Goal: Information Seeking & Learning: Check status

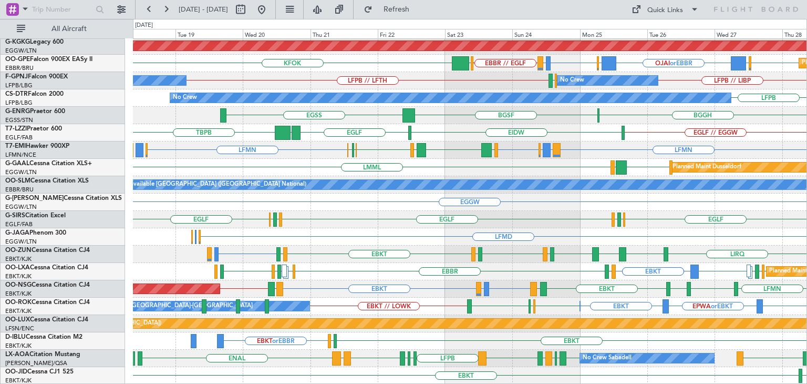
scroll to position [227, 0]
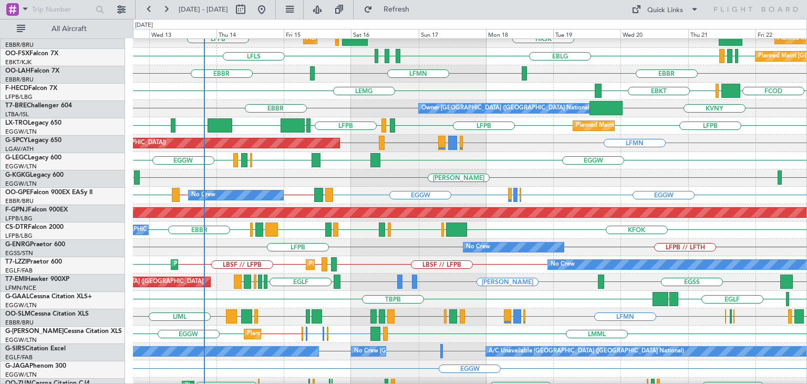
scroll to position [61, 0]
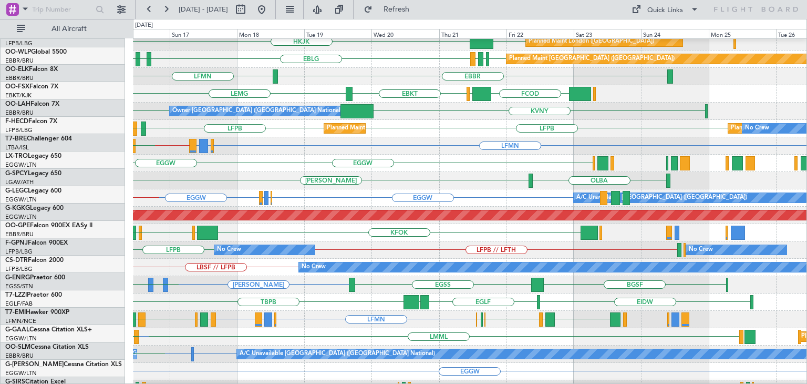
click at [306, 243] on div "No Crew LFPB // LFTH LFPB No Crew" at bounding box center [470, 249] width 674 height 17
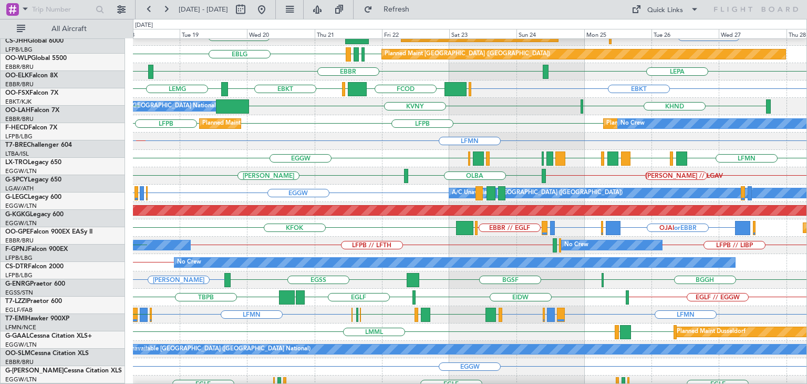
scroll to position [63, 0]
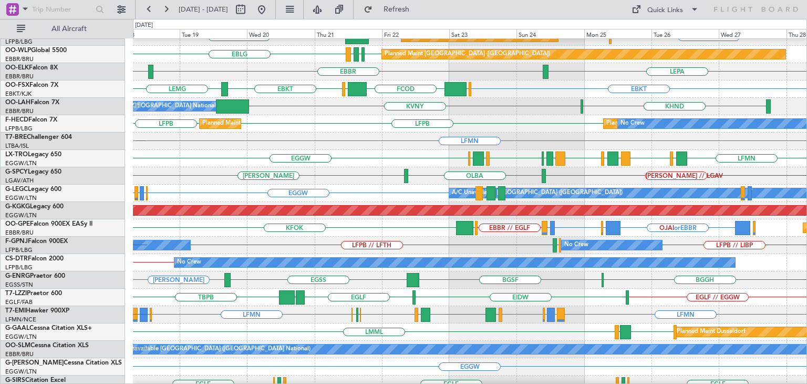
click at [531, 247] on div "No Crew No Crew LFPB // LIBP LIBP // LFPB LIRN LFPB // LFTH No Crew LFPB" at bounding box center [470, 244] width 674 height 17
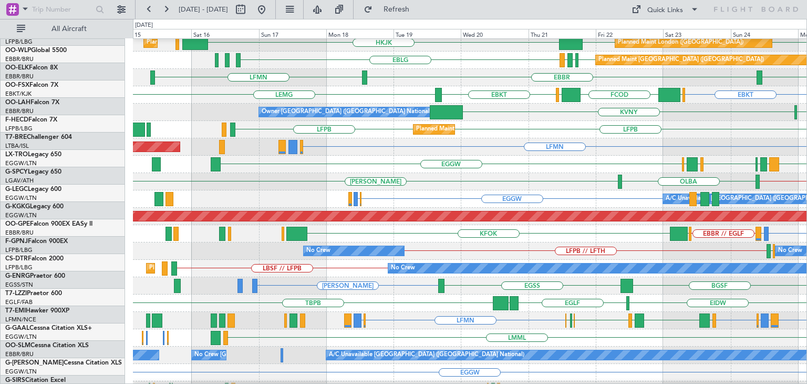
click at [719, 250] on div "No Crew No Crew LIBP // LFPB LIRN LFPB // LFTH LFPB // LIBP" at bounding box center [470, 250] width 674 height 17
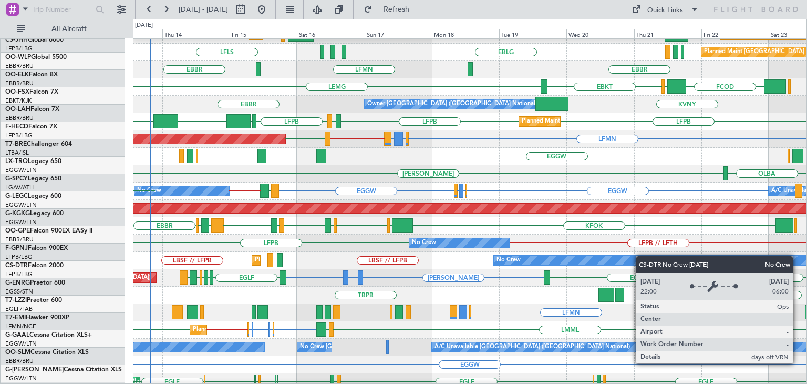
scroll to position [65, 0]
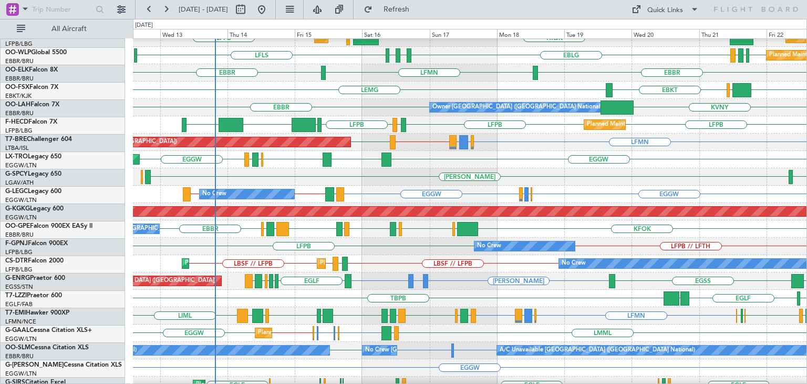
click at [676, 232] on div "KFOK [GEOGRAPHIC_DATA] [GEOGRAPHIC_DATA] [GEOGRAPHIC_DATA] LEPA LFRG [GEOGRAPHI…" at bounding box center [470, 228] width 674 height 17
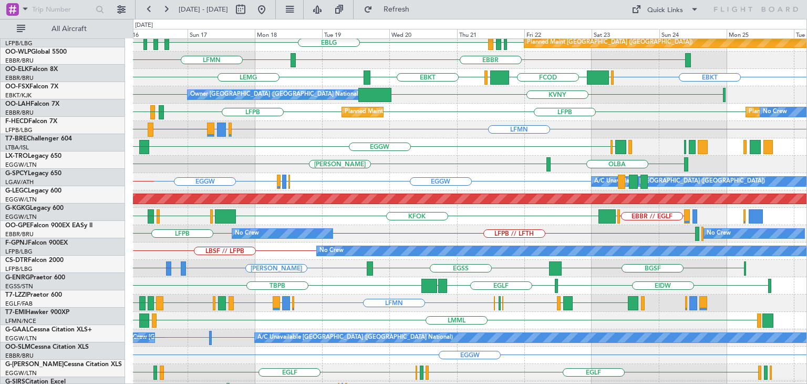
click at [431, 218] on div "KFOK [GEOGRAPHIC_DATA] [GEOGRAPHIC_DATA] [GEOGRAPHIC_DATA] LEPA [GEOGRAPHIC_DAT…" at bounding box center [470, 216] width 674 height 17
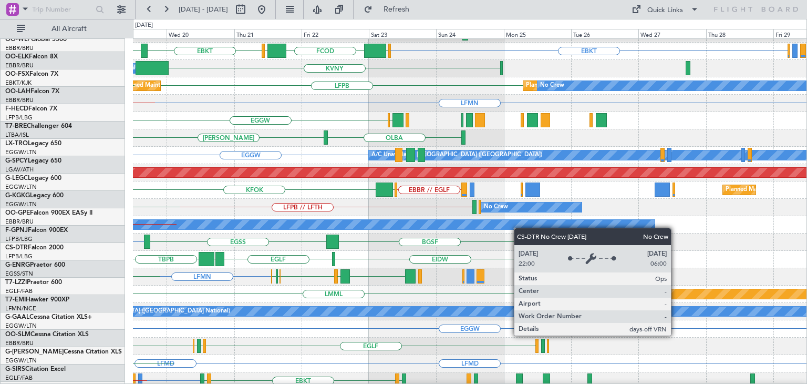
click at [505, 228] on div "No Crew" at bounding box center [374, 224] width 561 height 9
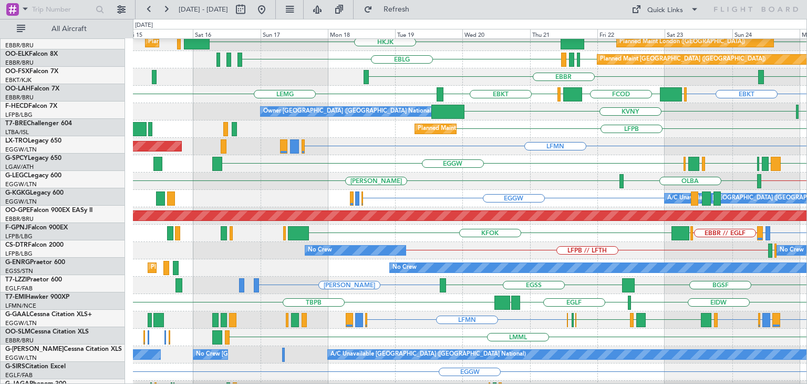
scroll to position [57, 0]
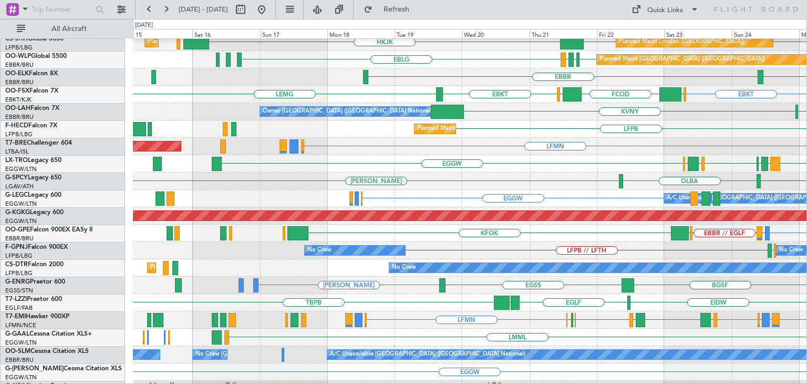
click at [586, 231] on div "EBLG or EBBR LIRA or EBBR EBBR // EGLF [GEOGRAPHIC_DATA] KFOK EGLF or [GEOGRAPH…" at bounding box center [470, 232] width 674 height 17
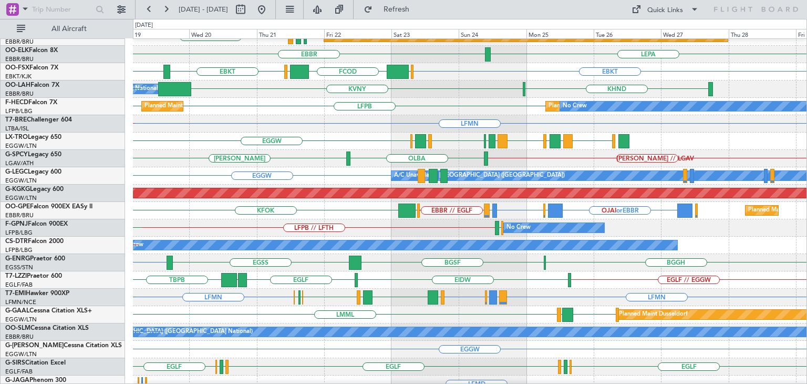
scroll to position [76, 0]
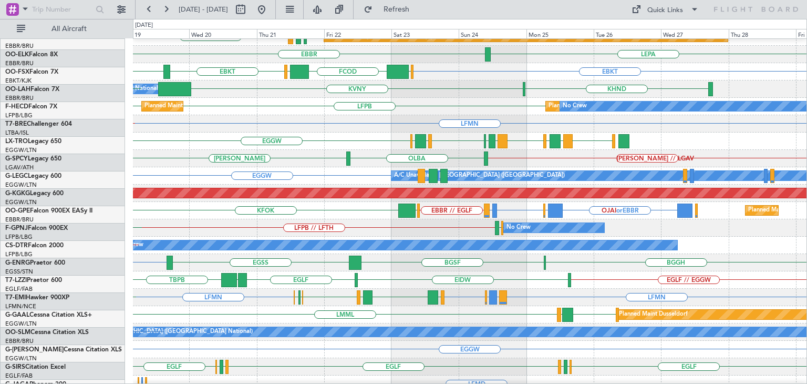
click at [351, 122] on div "LFMN [PERSON_NAME] or LFMN LGKO or LFMN LFMN // EPMO" at bounding box center [470, 123] width 674 height 17
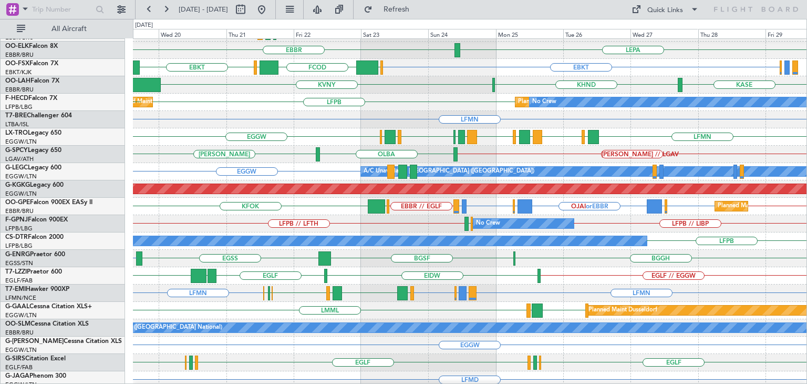
click at [569, 287] on div "LFMN ENGM or LFMN LIRQ or LFMN LFMN LFMN [PERSON_NAME] HEAL [PERSON_NAME] LFMN …" at bounding box center [470, 292] width 674 height 17
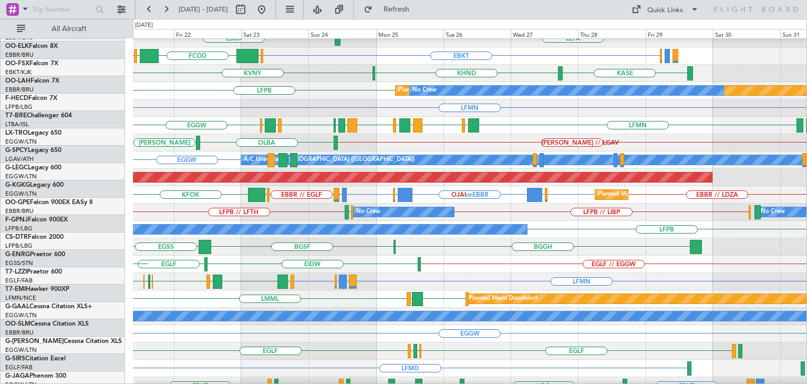
scroll to position [94, 0]
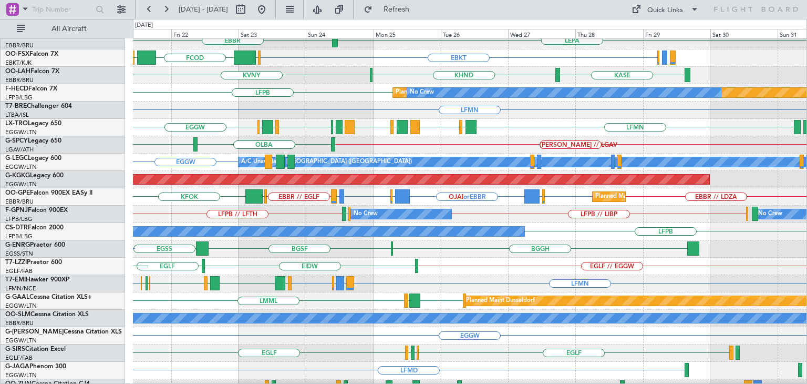
click at [448, 278] on div "LFMN ENGM or LFMN LIRQ or LFMN LFMN LFMN [PERSON_NAME] HEAL [PERSON_NAME] LFMN …" at bounding box center [470, 283] width 674 height 17
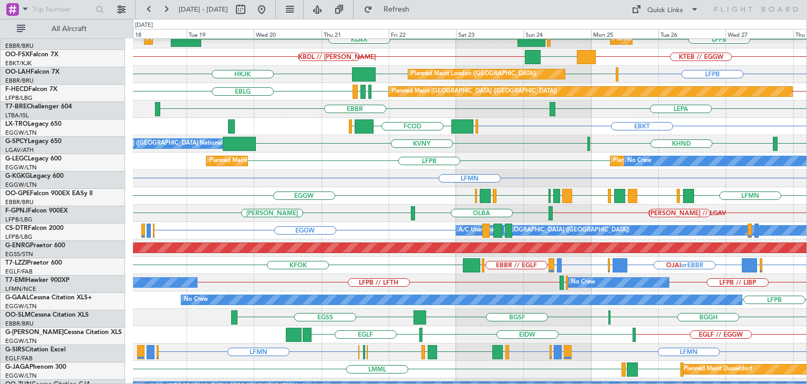
click at [666, 349] on div "LFMN ENGM or LFMN LIRQ or LFMN LFMN LFMN [PERSON_NAME] HEAL [PERSON_NAME] LFMN …" at bounding box center [470, 351] width 674 height 17
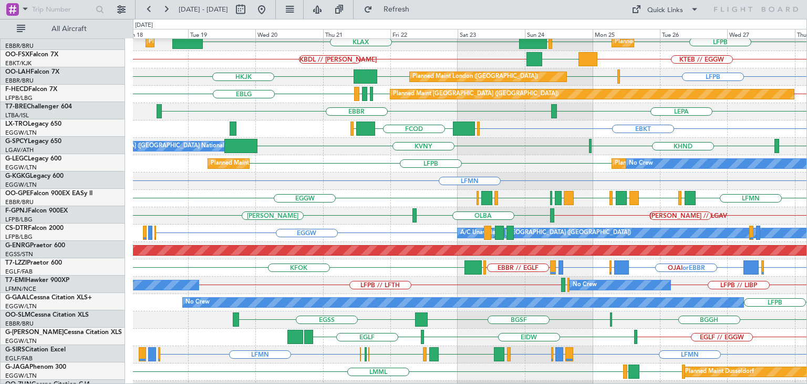
scroll to position [23, 0]
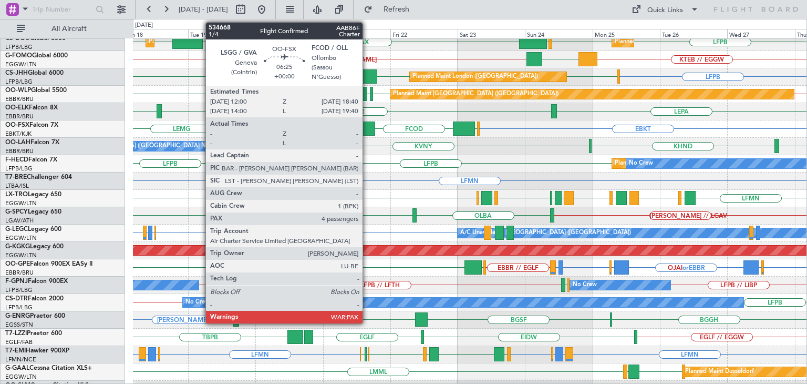
click at [367, 127] on div at bounding box center [365, 128] width 19 height 14
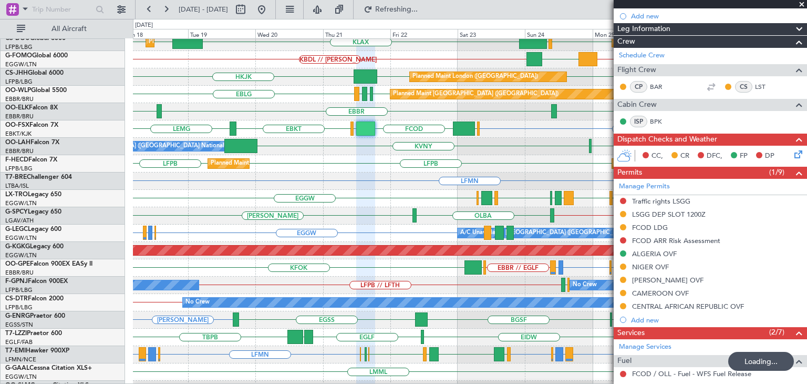
scroll to position [273, 0]
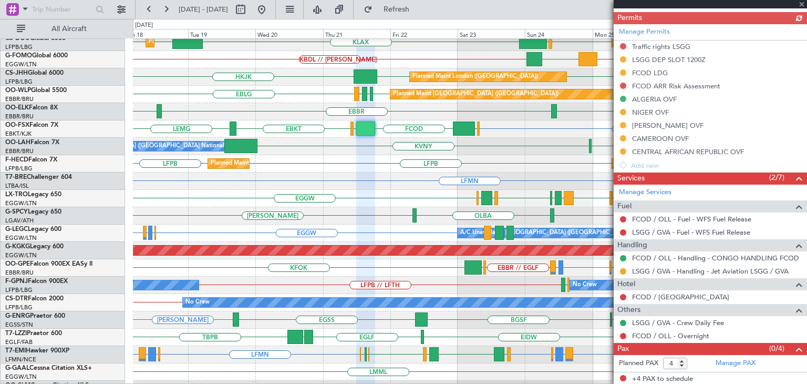
click at [803, 3] on div at bounding box center [710, 4] width 193 height 8
click at [803, 3] on span at bounding box center [802, 4] width 11 height 9
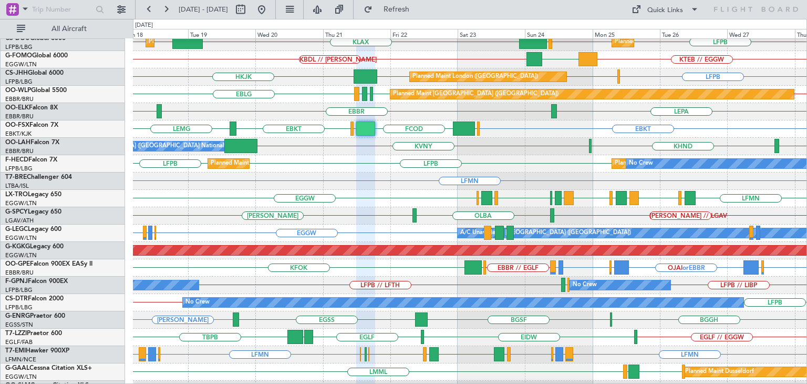
type input "0"
click at [803, 3] on span at bounding box center [802, 4] width 11 height 9
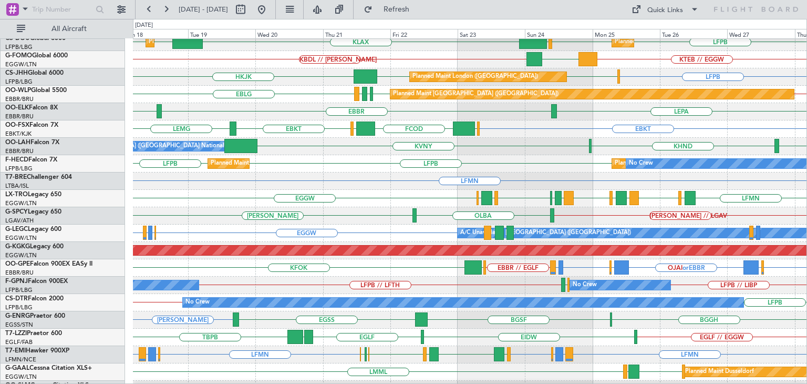
scroll to position [0, 0]
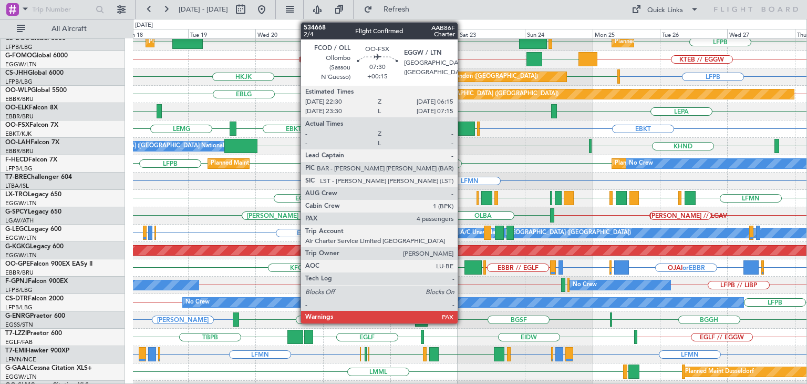
click at [462, 126] on div at bounding box center [464, 128] width 22 height 14
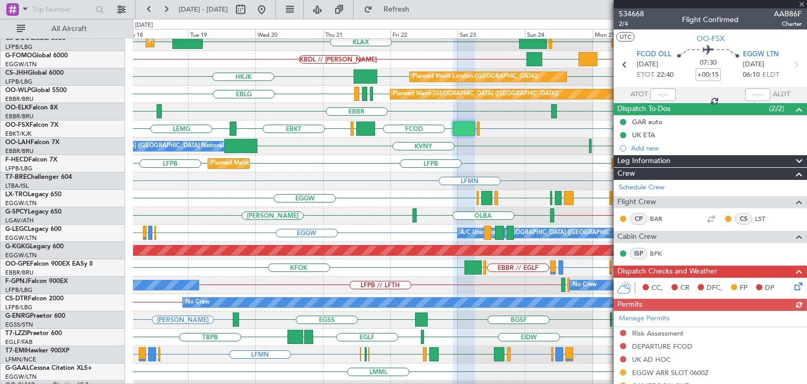
click at [802, 5] on div at bounding box center [710, 4] width 193 height 8
click at [803, 5] on div at bounding box center [710, 4] width 193 height 8
click at [800, 4] on div at bounding box center [710, 4] width 193 height 8
click at [801, 3] on div at bounding box center [710, 4] width 193 height 8
click at [801, 4] on span at bounding box center [802, 4] width 11 height 9
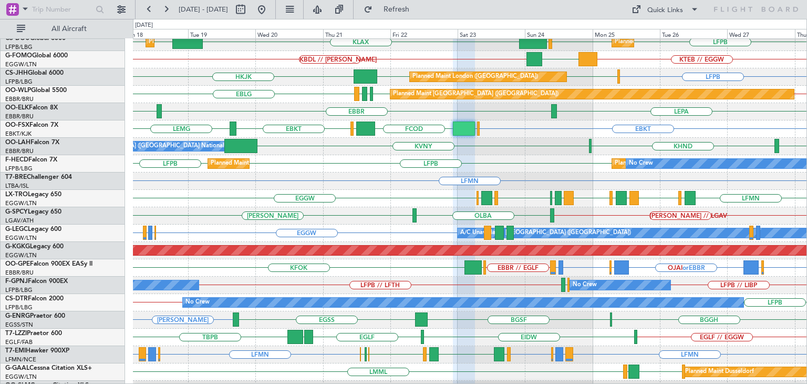
type input "0"
